Goal: Information Seeking & Learning: Learn about a topic

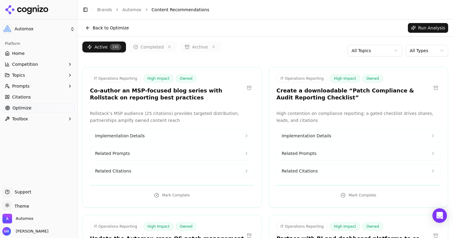
click at [31, 55] on link "Home" at bounding box center [38, 53] width 72 height 10
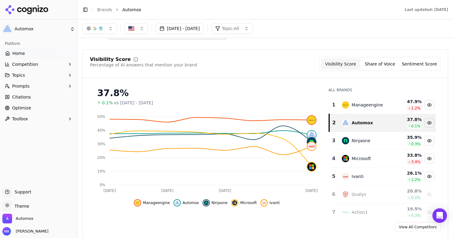
scroll to position [18, 0]
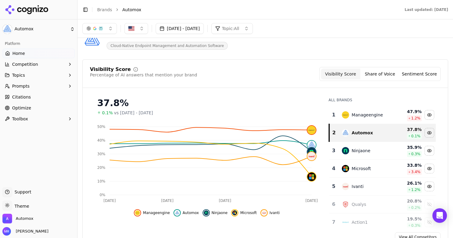
click at [204, 32] on button "[DATE] - [DATE]" at bounding box center [180, 28] width 48 height 11
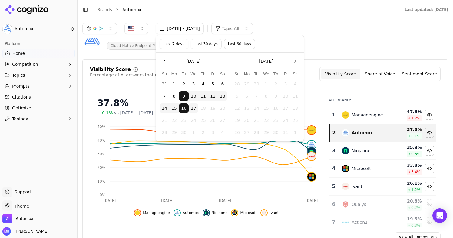
click at [207, 47] on button "Last 30 days" at bounding box center [206, 44] width 31 height 10
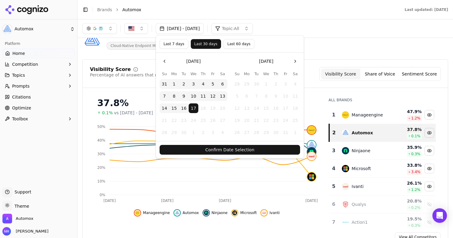
click at [215, 148] on button "Confirm Date Selection" at bounding box center [230, 150] width 140 height 10
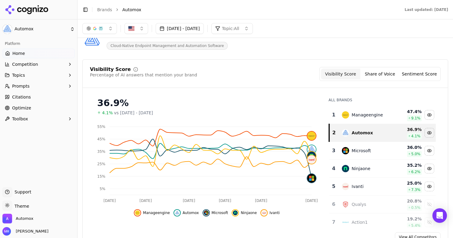
click at [38, 86] on button "Prompts" at bounding box center [38, 86] width 72 height 10
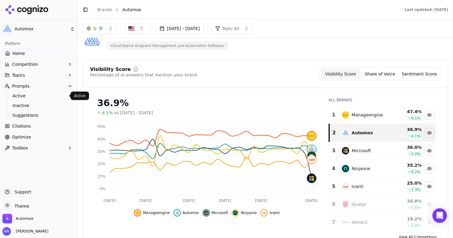
click at [47, 94] on span "Active" at bounding box center [38, 96] width 53 height 6
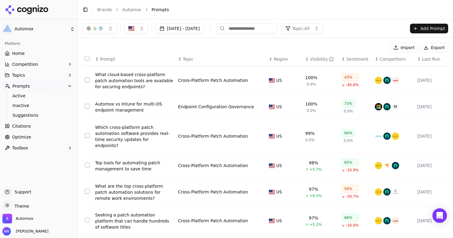
click at [121, 111] on div "Automox vs Intune for multi-OS endpoint management" at bounding box center [134, 107] width 78 height 12
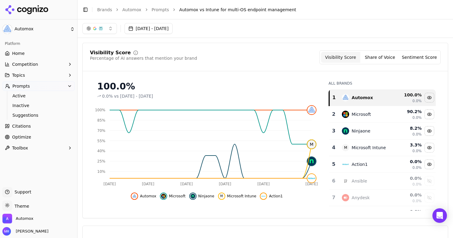
click at [30, 134] on link "Optimize" at bounding box center [38, 137] width 72 height 10
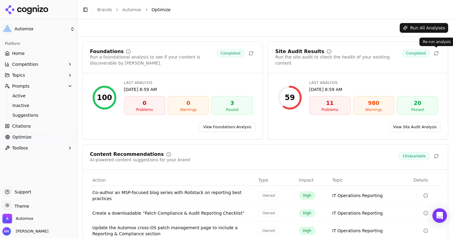
click at [435, 55] on icon at bounding box center [437, 54] width 4 height 2
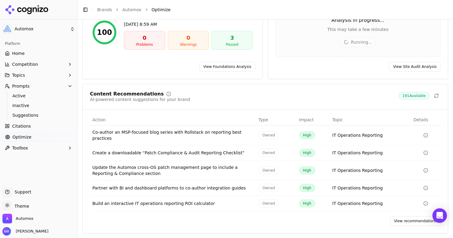
scroll to position [66, 0]
click at [408, 220] on link "View recommendations" at bounding box center [415, 221] width 51 height 10
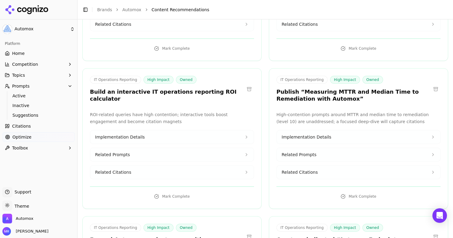
scroll to position [305, 0]
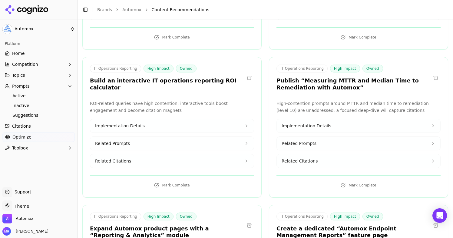
click at [248, 123] on icon at bounding box center [246, 125] width 5 height 5
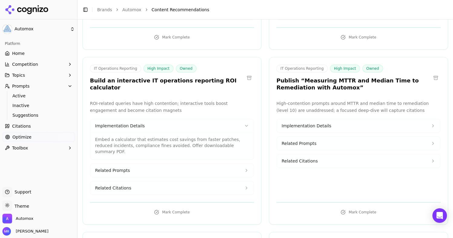
click at [248, 123] on icon at bounding box center [246, 125] width 5 height 5
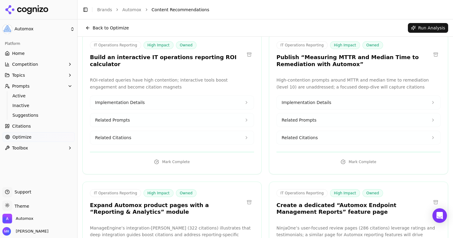
scroll to position [321, 0]
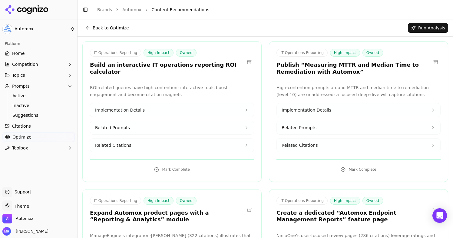
click at [432, 106] on button "Implementation Details" at bounding box center [359, 109] width 164 height 13
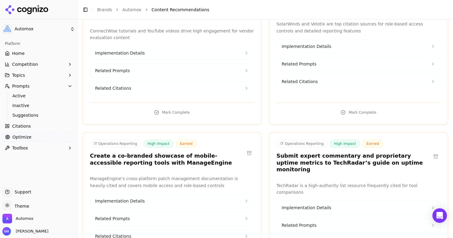
scroll to position [899, 0]
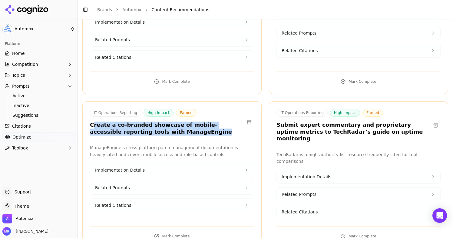
drag, startPoint x: 181, startPoint y: 125, endPoint x: 92, endPoint y: 121, distance: 89.4
click at [92, 121] on h3 "Create a co-branded showcase of mobile-accessible reporting tools with ManageEn…" at bounding box center [167, 128] width 154 height 14
click at [185, 124] on h3 "Create a co-branded showcase of mobile-accessible reporting tools with ManageEn…" at bounding box center [167, 128] width 154 height 14
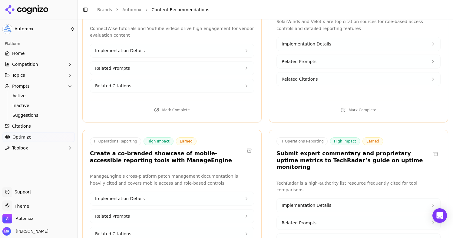
scroll to position [871, 0]
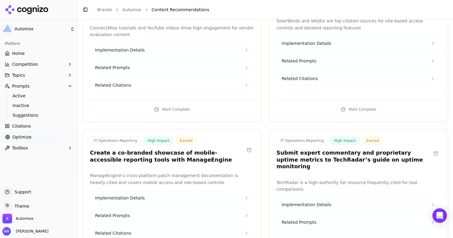
click at [299, 154] on h3 "Submit expert commentary and proprietary uptime metrics to TechRadar’s guide on…" at bounding box center [353, 159] width 154 height 21
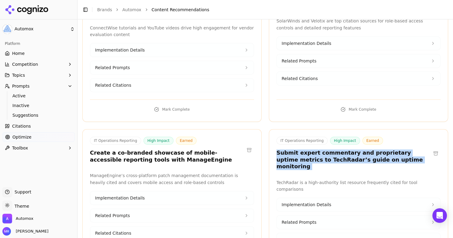
click at [299, 154] on h3 "Submit expert commentary and proprietary uptime metrics to TechRadar’s guide on…" at bounding box center [353, 159] width 154 height 21
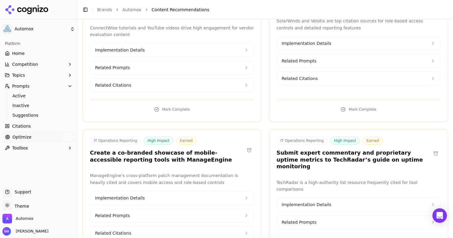
click at [293, 154] on h3 "Submit expert commentary and proprietary uptime metrics to TechRadar’s guide on…" at bounding box center [353, 159] width 154 height 21
click at [296, 154] on h3 "Submit expert commentary and proprietary uptime metrics to TechRadar’s guide on…" at bounding box center [353, 159] width 154 height 21
drag, startPoint x: 283, startPoint y: 153, endPoint x: 309, endPoint y: 154, distance: 26.4
click at [309, 154] on h3 "Submit expert commentary and proprietary uptime metrics to TechRadar’s guide on…" at bounding box center [353, 159] width 154 height 21
copy h3 "TechRadar"
